Goal: Information Seeking & Learning: Check status

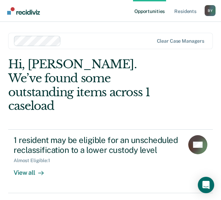
click at [37, 188] on div "Opportunities Resident s [PERSON_NAME] B Y Profile How it works Log Out Clear c…" at bounding box center [110, 100] width 221 height 200
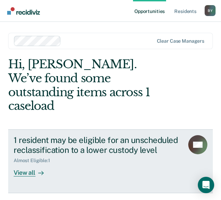
click at [34, 163] on div "View all" at bounding box center [33, 169] width 38 height 13
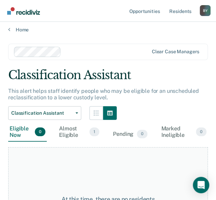
scroll to position [69, 0]
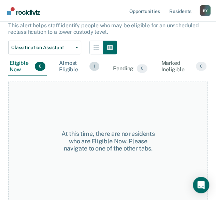
click at [66, 68] on div "Almost Eligible 1" at bounding box center [79, 66] width 43 height 19
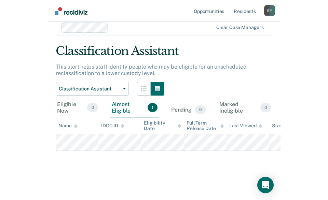
scroll to position [0, 0]
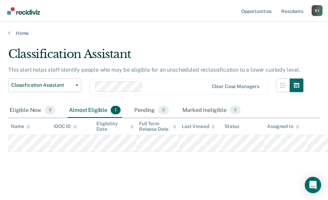
click at [164, 159] on div "Classification Assistant This alert helps staff identify people who may be elig…" at bounding box center [163, 109] width 311 height 124
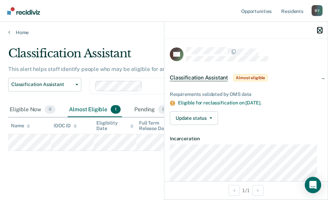
click at [221, 30] on icon "button" at bounding box center [319, 30] width 5 height 5
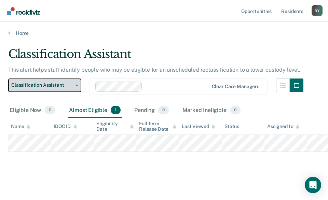
click at [59, 82] on span "Classification Assistant" at bounding box center [41, 85] width 61 height 6
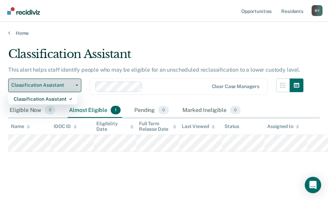
click at [59, 82] on span "Classification Assistant" at bounding box center [41, 85] width 61 height 6
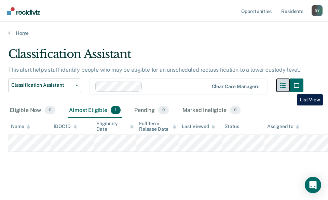
click at [221, 89] on button "button" at bounding box center [283, 85] width 14 height 14
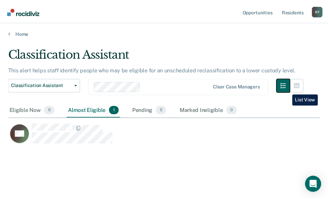
scroll to position [96, 311]
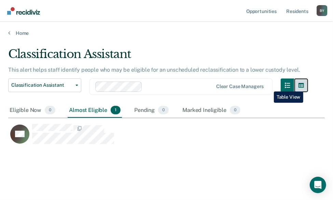
click at [221, 86] on button "button" at bounding box center [301, 85] width 14 height 14
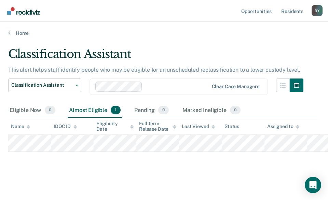
click at [113, 131] on div "Eligibility Date" at bounding box center [114, 127] width 37 height 12
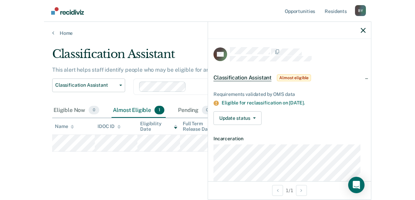
scroll to position [0, 0]
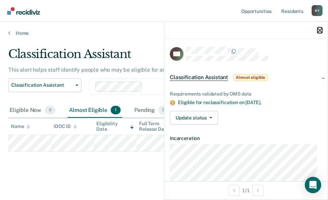
click at [221, 31] on icon "button" at bounding box center [319, 30] width 5 height 5
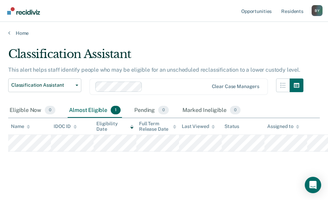
click at [179, 164] on div "Classification Assistant This alert helps staff identify people who may be elig…" at bounding box center [163, 109] width 311 height 124
click at [172, 82] on div at bounding box center [152, 87] width 114 height 10
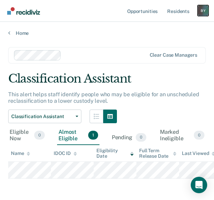
click at [203, 11] on div "B Y" at bounding box center [202, 10] width 11 height 11
click at [181, 12] on link "Resident s" at bounding box center [178, 11] width 25 height 22
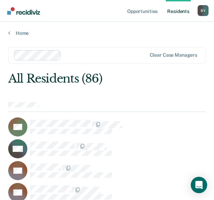
click at [181, 12] on link "Resident s" at bounding box center [178, 11] width 25 height 22
click at [0, 58] on html "Looks like you’re using Internet Explorer 11. For faster loading and a better e…" at bounding box center [107, 100] width 214 height 200
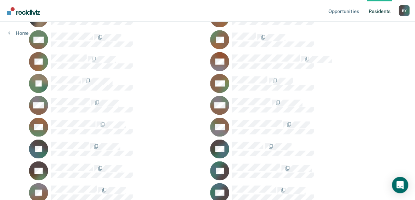
scroll to position [600, 0]
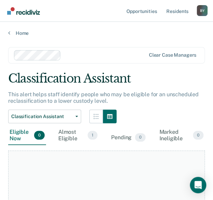
click at [153, 17] on link "Opportunities" at bounding box center [141, 11] width 33 height 22
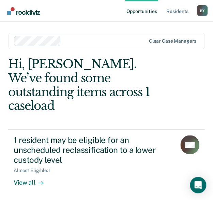
click at [2, 95] on main "Clear case managers Hi, [PERSON_NAME]. We’ve found some outstanding items acros…" at bounding box center [106, 118] width 213 height 192
